Goal: Information Seeking & Learning: Understand process/instructions

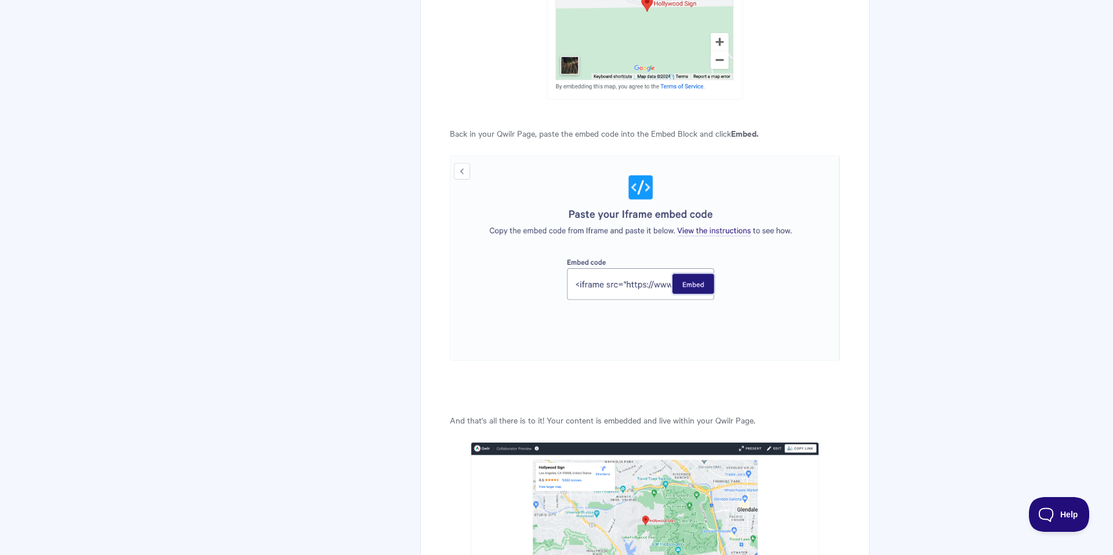
scroll to position [1740, 0]
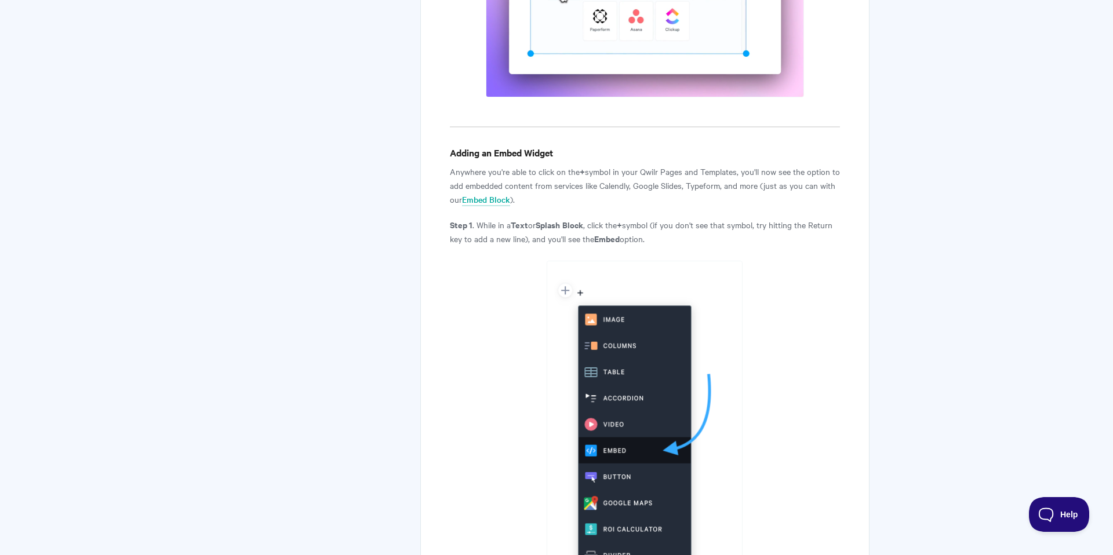
scroll to position [500, 0]
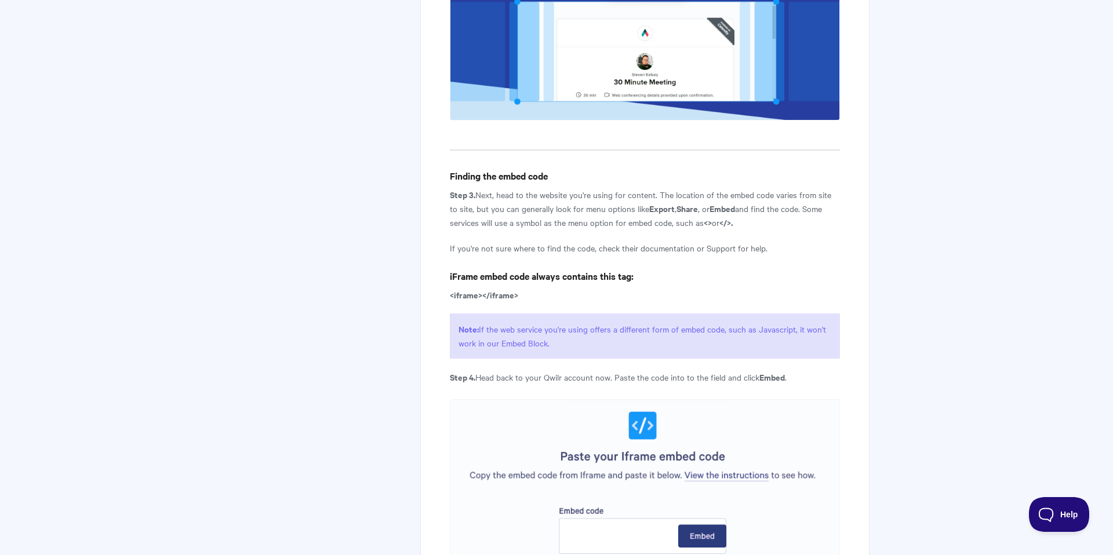
scroll to position [1590, 0]
